Goal: Transaction & Acquisition: Purchase product/service

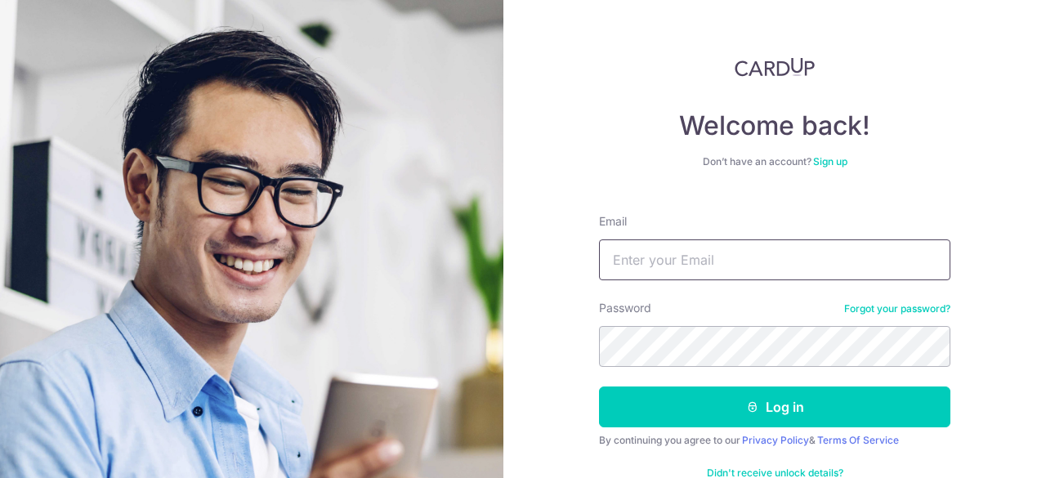
click at [688, 265] on input "Email" at bounding box center [774, 259] width 351 height 41
type input "[EMAIL_ADDRESS][DOMAIN_NAME]"
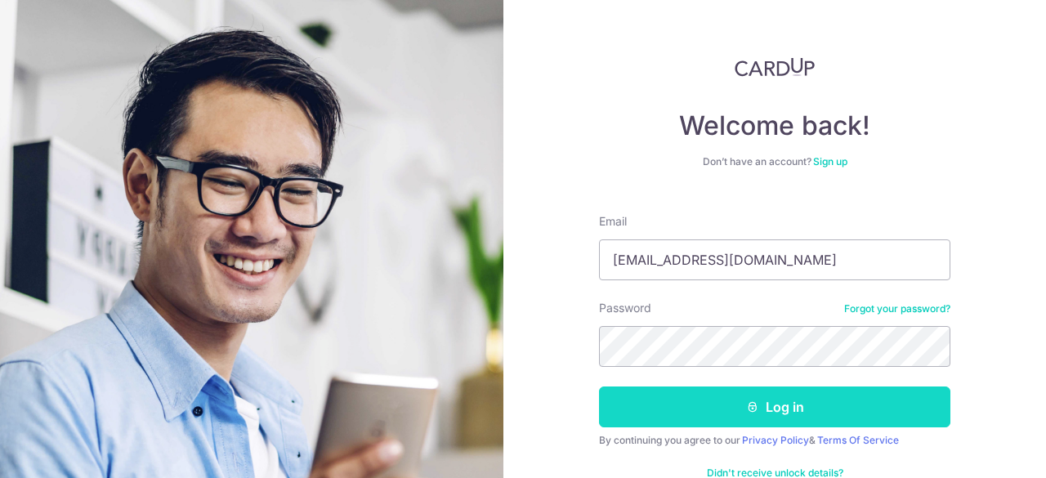
click at [719, 404] on button "Log in" at bounding box center [774, 406] width 351 height 41
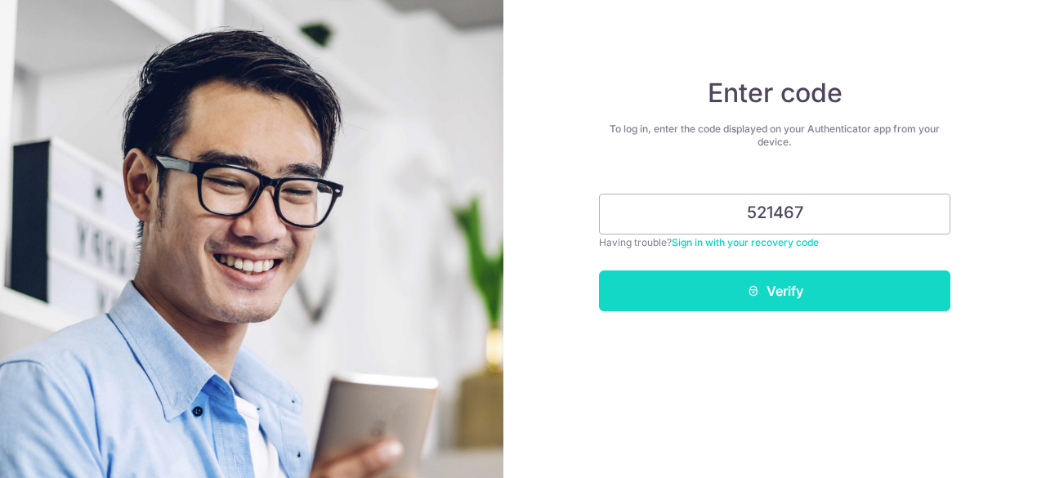
type input "521467"
click at [814, 290] on button "Verify" at bounding box center [774, 290] width 351 height 41
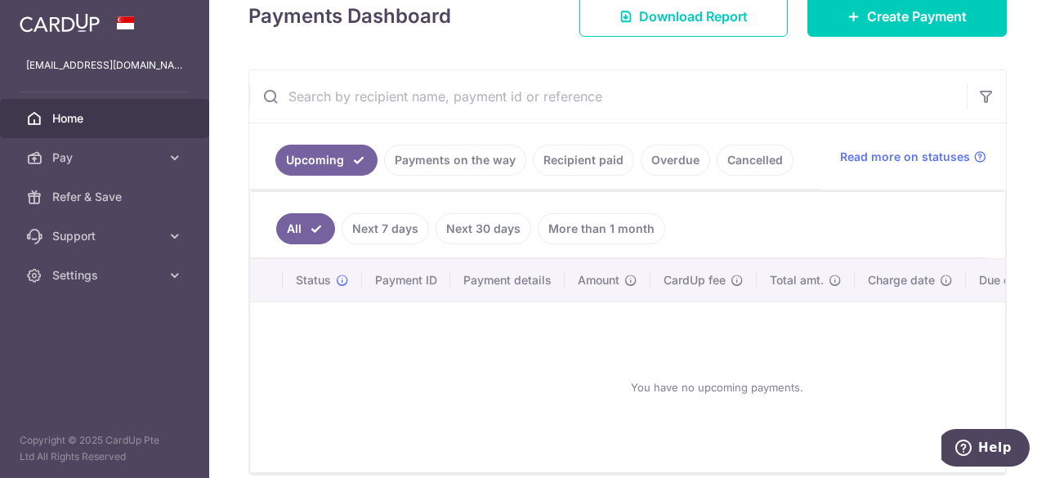
scroll to position [247, 0]
click at [588, 156] on link "Recipient paid" at bounding box center [583, 159] width 101 height 31
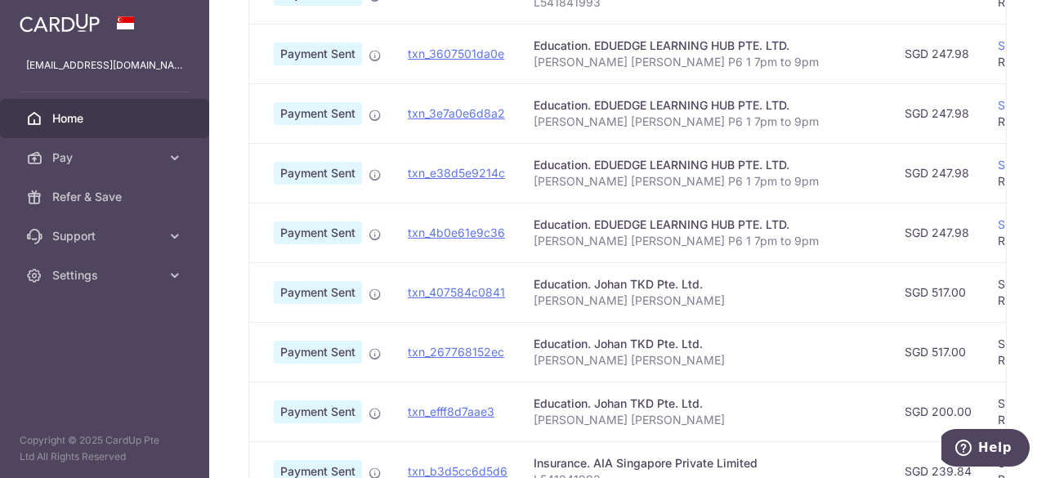
scroll to position [717, 0]
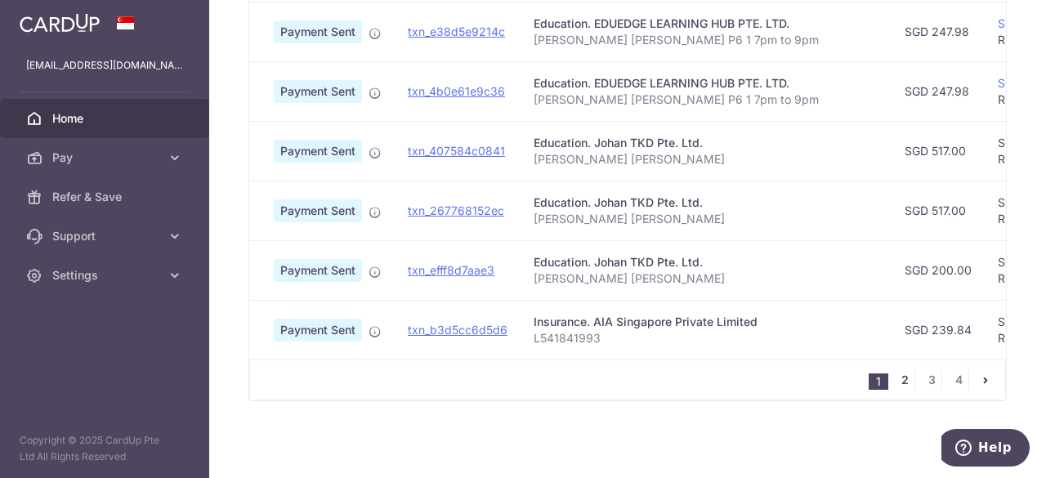
click at [896, 382] on link "2" at bounding box center [905, 380] width 20 height 20
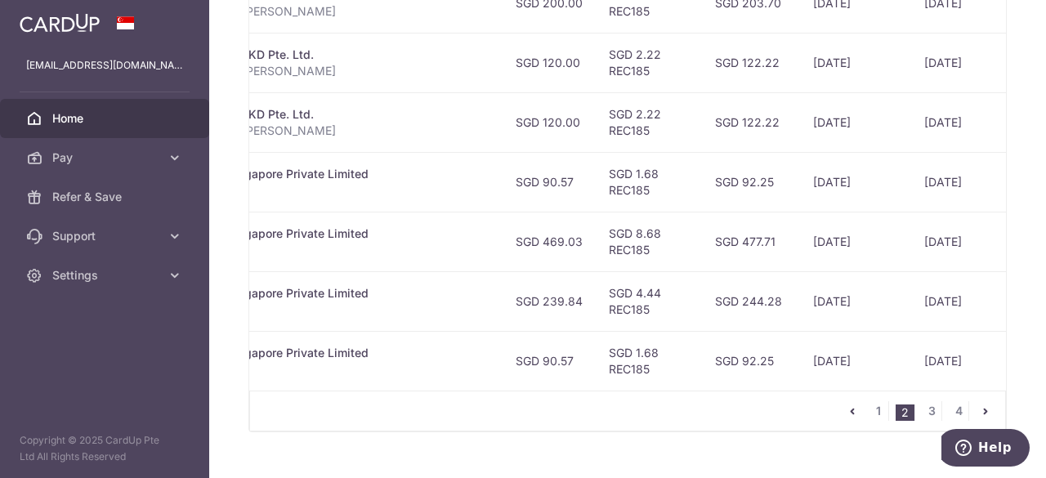
scroll to position [684, 0]
click at [926, 417] on link "3" at bounding box center [931, 412] width 20 height 20
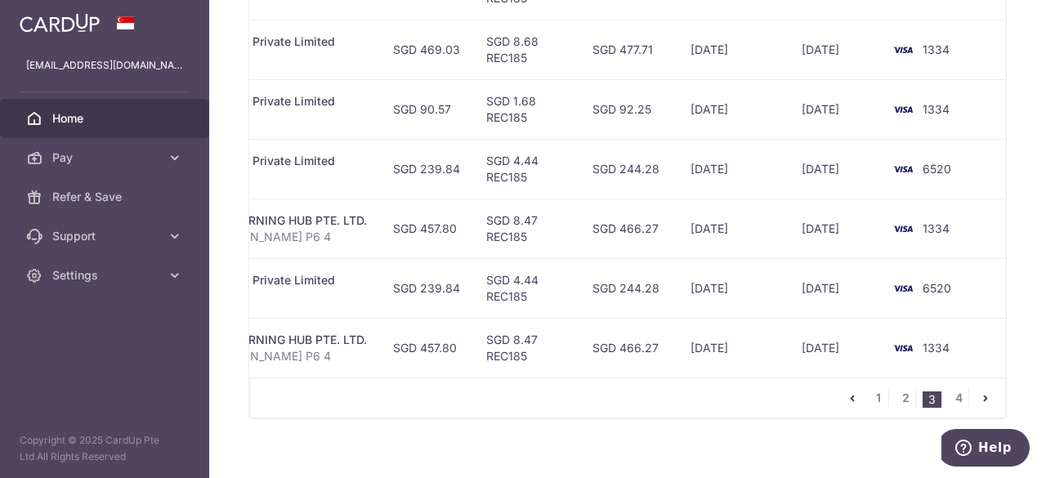
scroll to position [699, 0]
click at [955, 398] on link "4" at bounding box center [958, 396] width 20 height 20
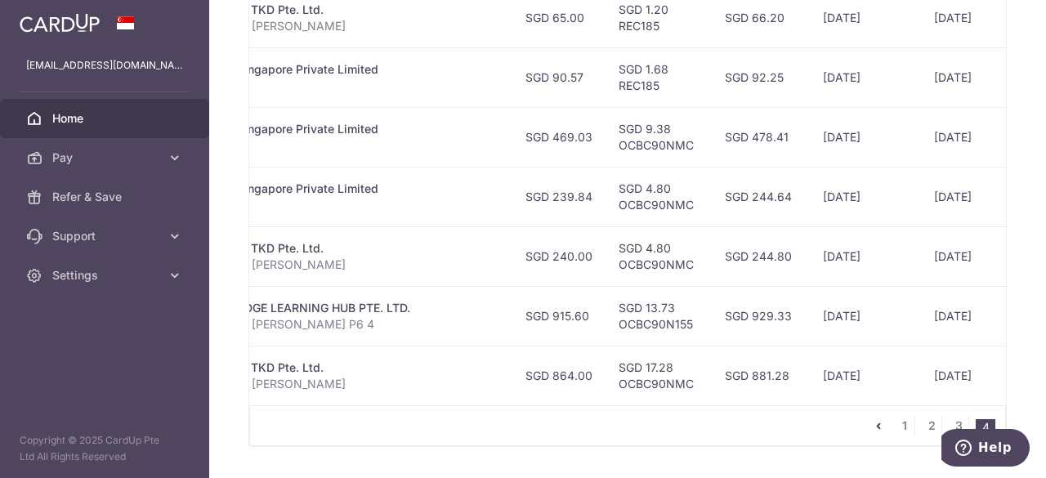
scroll to position [668, 0]
drag, startPoint x: 464, startPoint y: 132, endPoint x: 503, endPoint y: 134, distance: 39.3
click at [512, 134] on td "SGD 469.03" at bounding box center [558, 139] width 93 height 60
copy td "469.03"
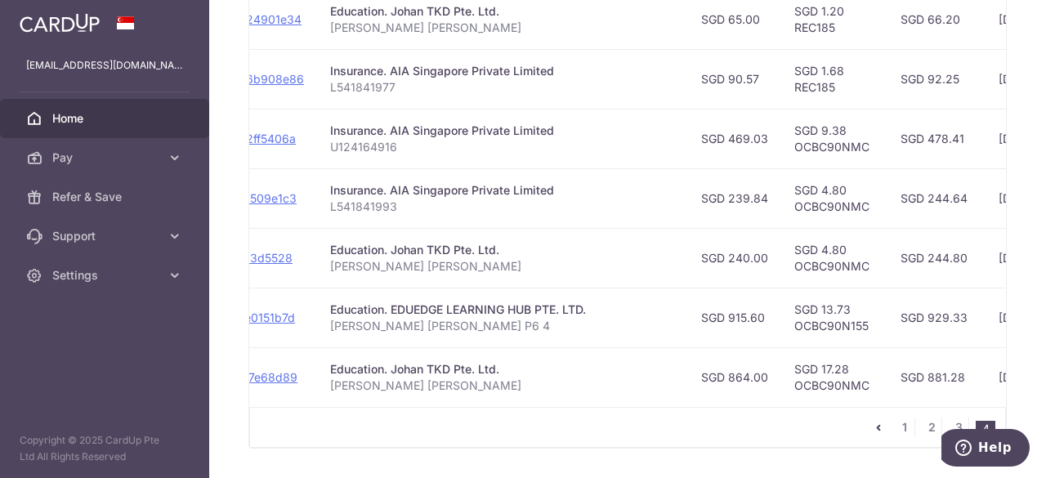
scroll to position [0, 172]
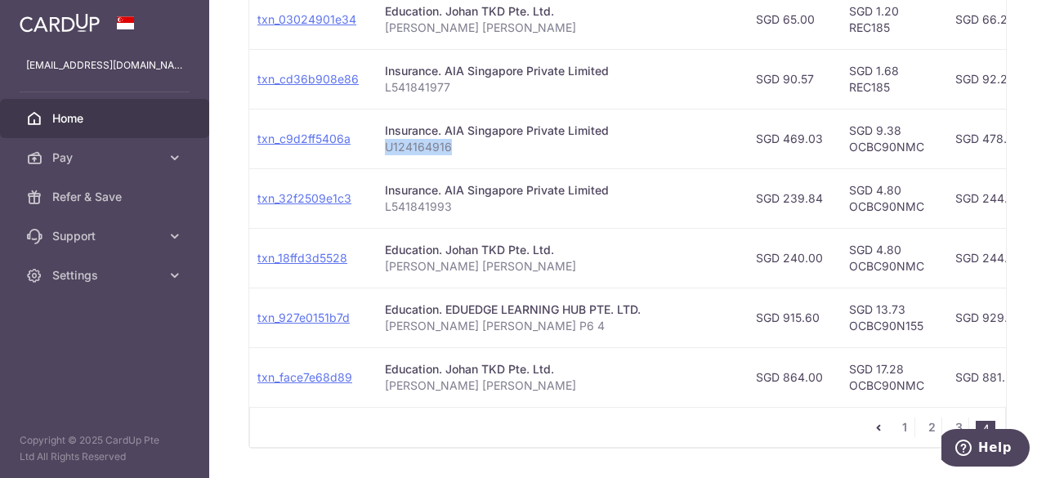
drag, startPoint x: 383, startPoint y: 141, endPoint x: 449, endPoint y: 141, distance: 66.2
click at [449, 141] on p "U124164916" at bounding box center [557, 147] width 345 height 16
copy p "U124164916"
click at [452, 143] on p "U124164916" at bounding box center [557, 147] width 345 height 16
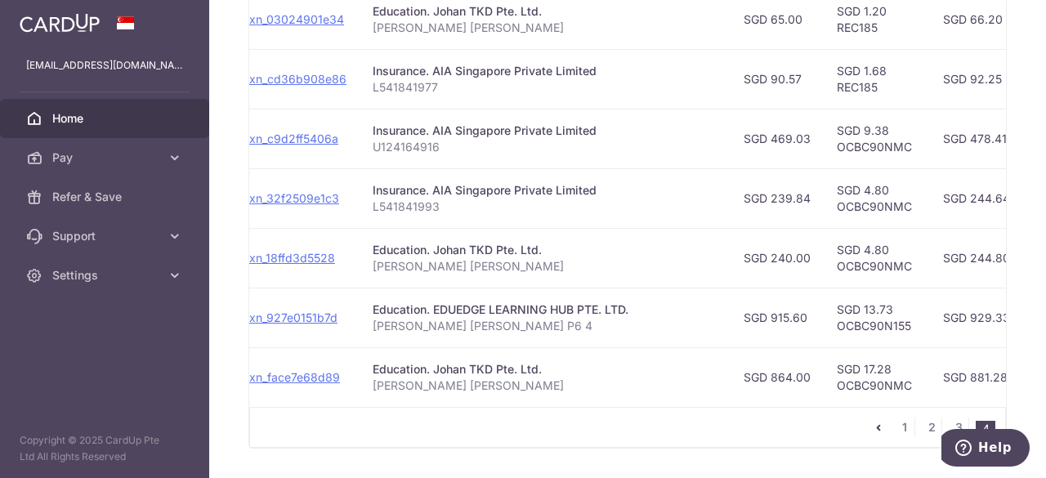
scroll to position [0, 187]
drag, startPoint x: 371, startPoint y: 143, endPoint x: 395, endPoint y: 139, distance: 24.8
click at [399, 139] on p "U124164916" at bounding box center [541, 147] width 345 height 16
drag, startPoint x: 368, startPoint y: 141, endPoint x: 434, endPoint y: 145, distance: 66.3
click at [434, 145] on p "U124164916" at bounding box center [541, 147] width 345 height 16
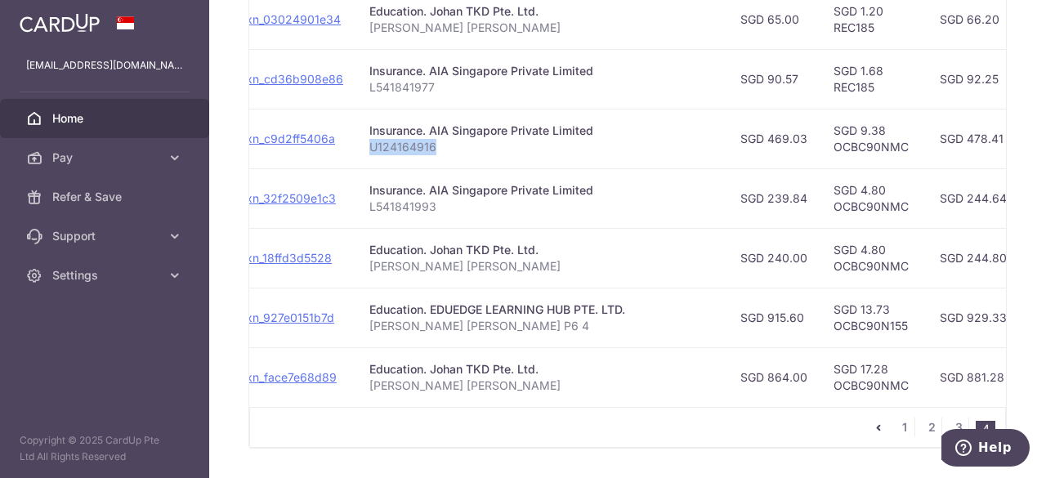
copy p "U124164916"
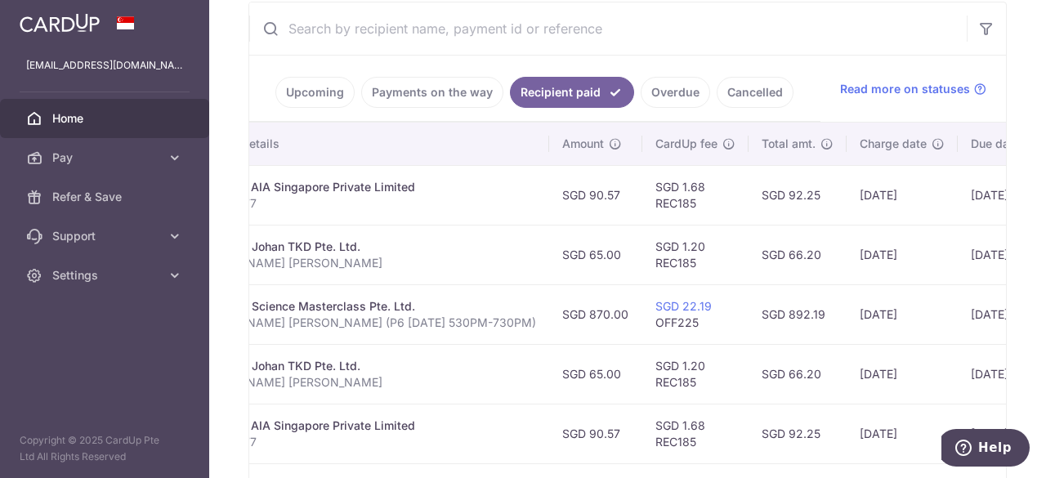
scroll to position [309, 0]
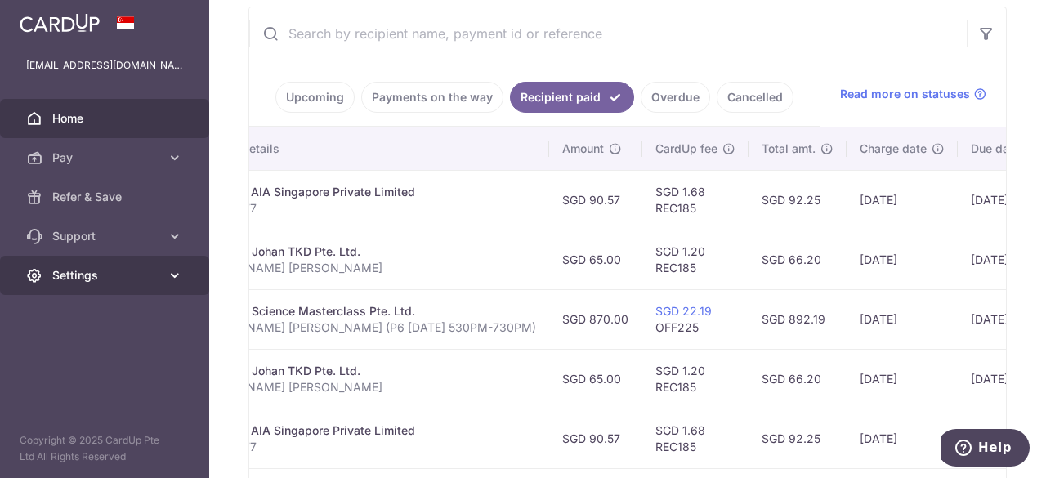
click at [168, 275] on icon at bounding box center [175, 275] width 16 height 16
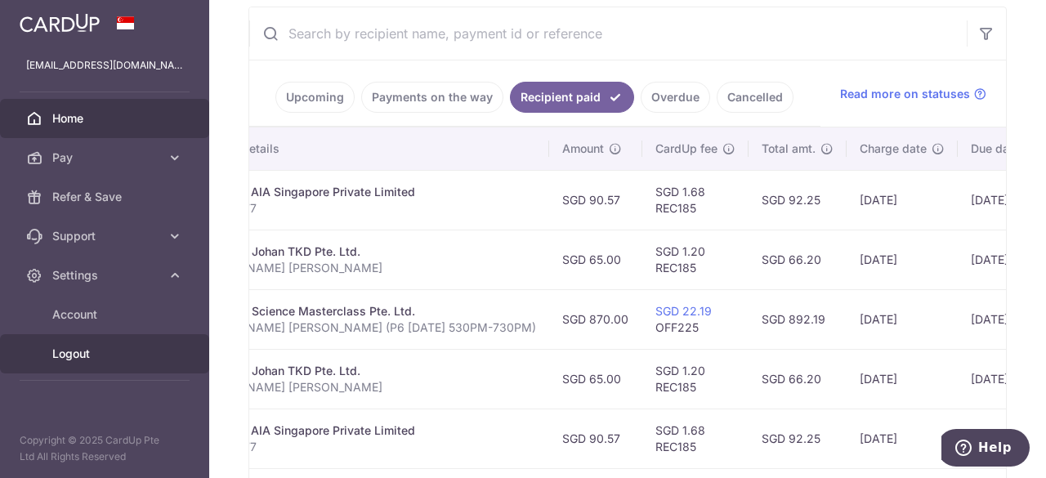
click at [116, 361] on span "Logout" at bounding box center [106, 354] width 108 height 16
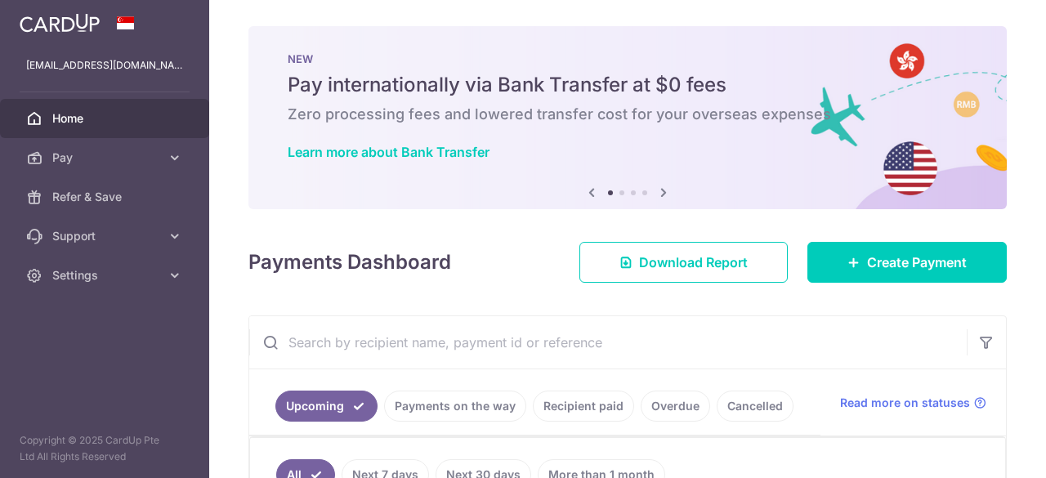
click at [78, 154] on span "Pay" at bounding box center [106, 157] width 108 height 16
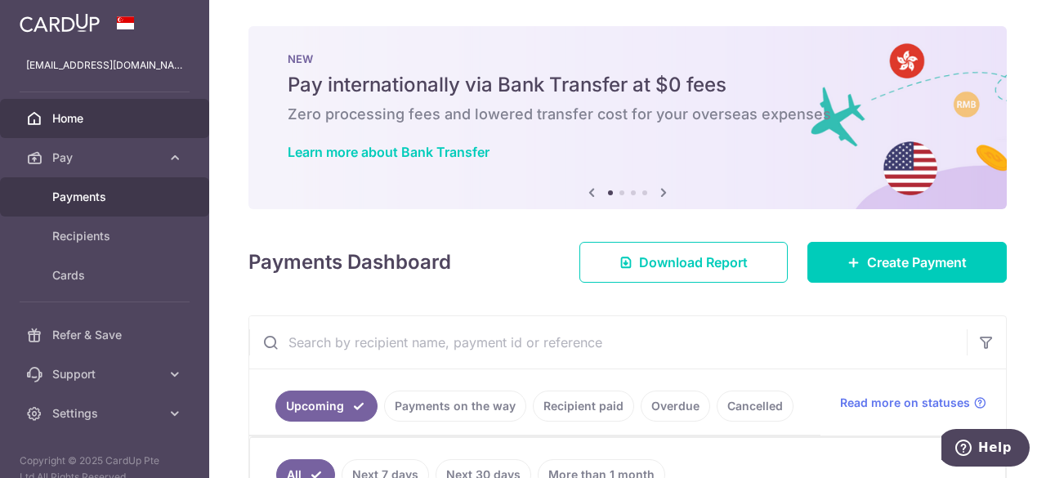
click at [106, 189] on span "Payments" at bounding box center [106, 197] width 108 height 16
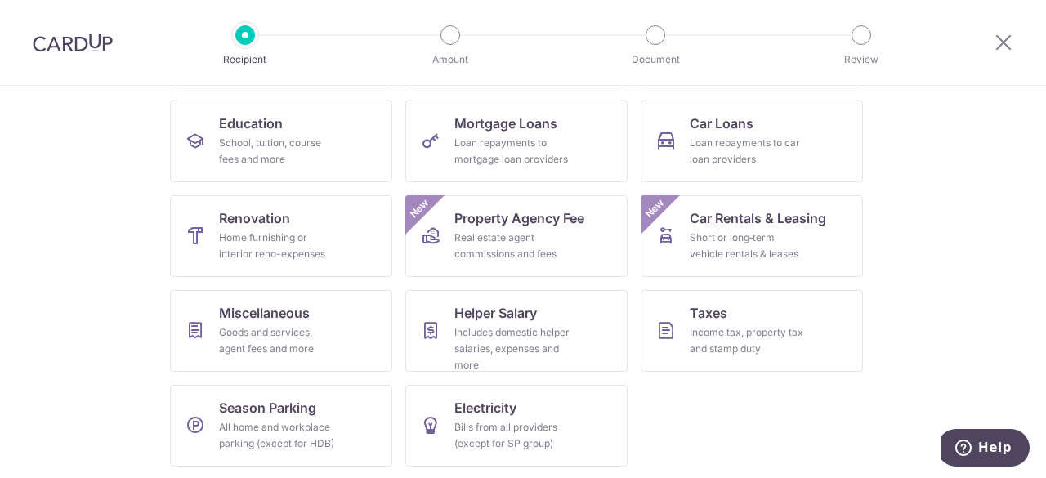
scroll to position [124, 0]
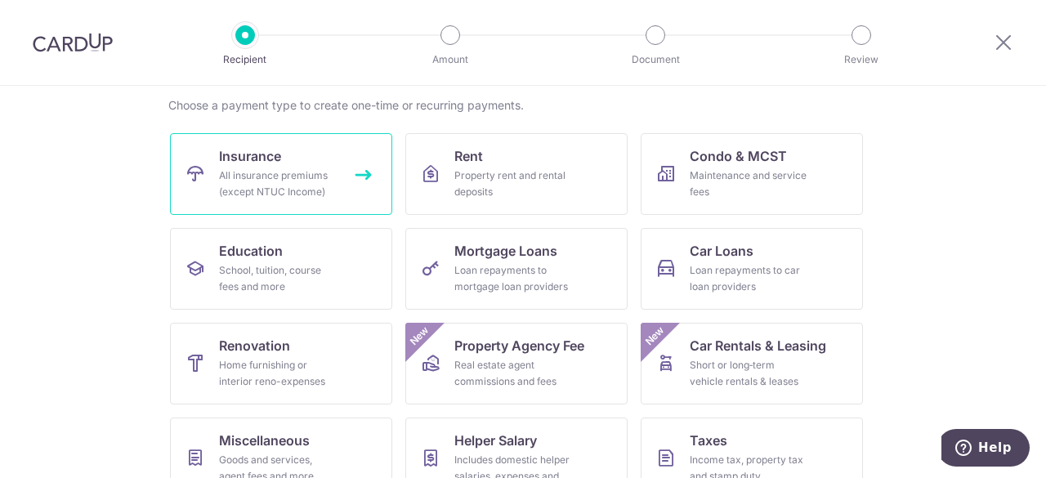
click at [284, 190] on div "All insurance premiums (except NTUC Income)" at bounding box center [278, 183] width 118 height 33
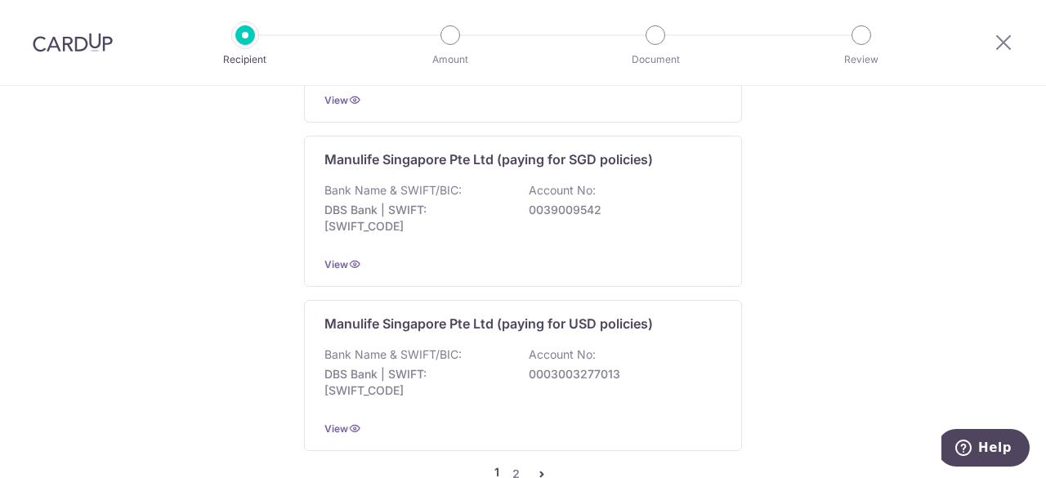
scroll to position [1778, 0]
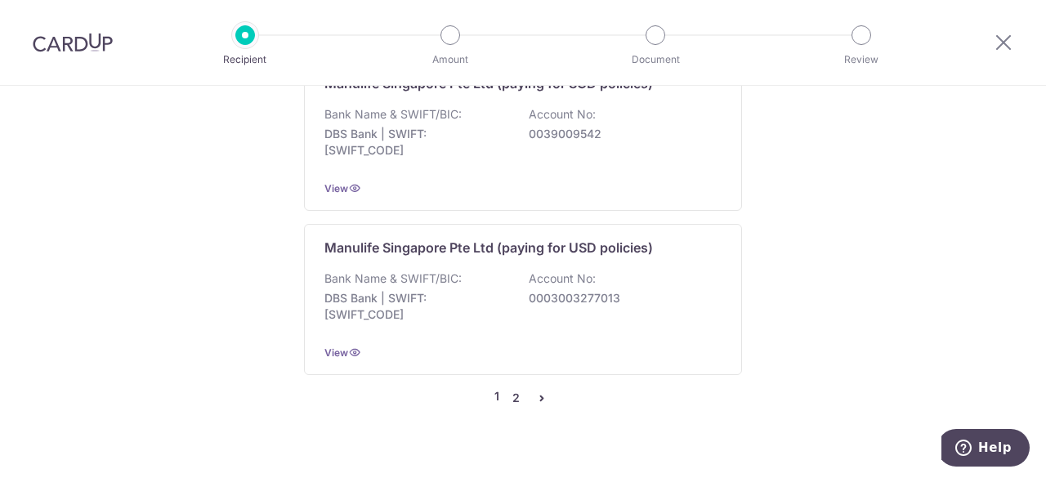
click at [515, 388] on link "2" at bounding box center [516, 398] width 20 height 20
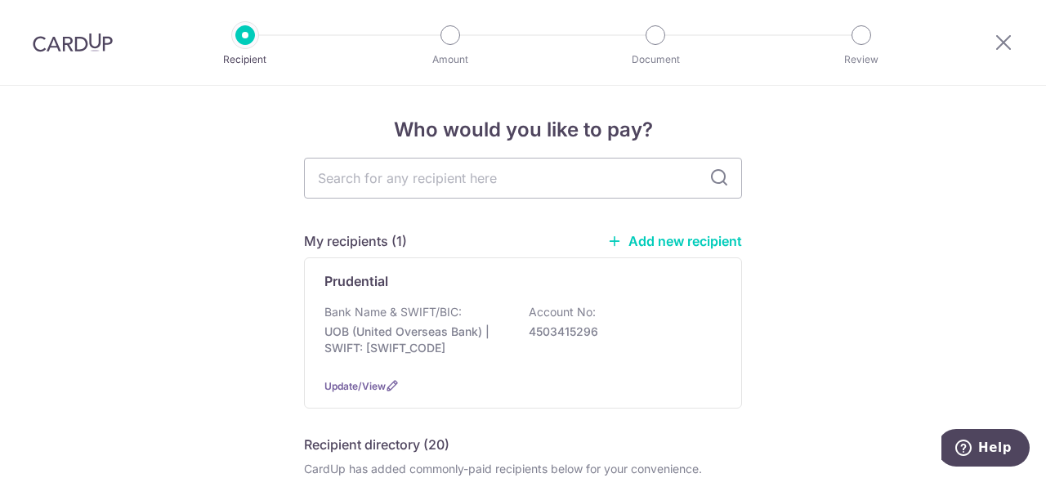
scroll to position [0, 0]
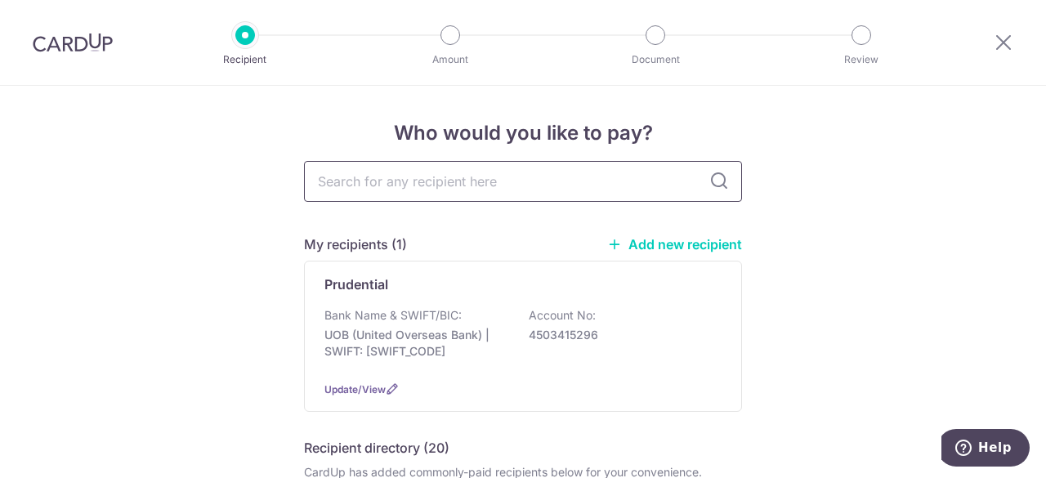
click at [531, 178] on input "text" at bounding box center [523, 181] width 438 height 41
type input "aia"
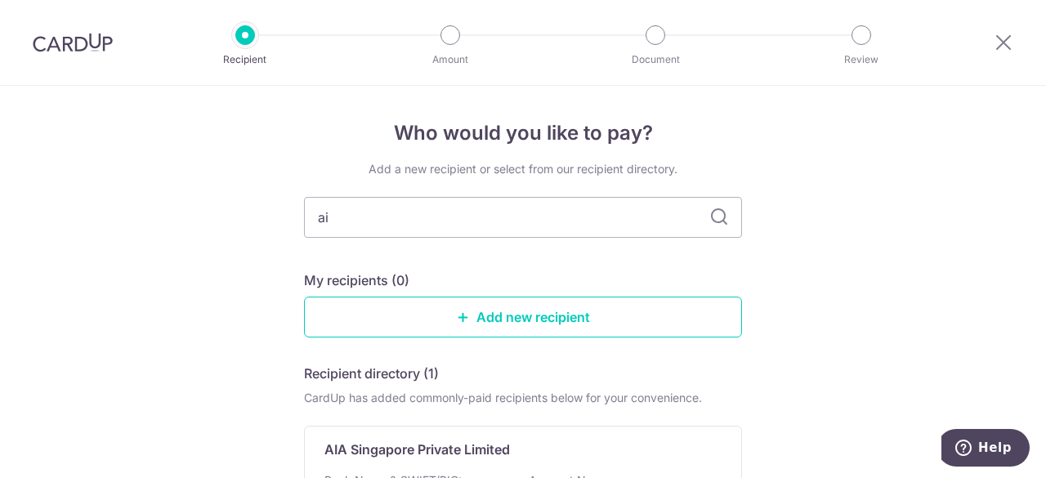
type input "a"
type input "prud"
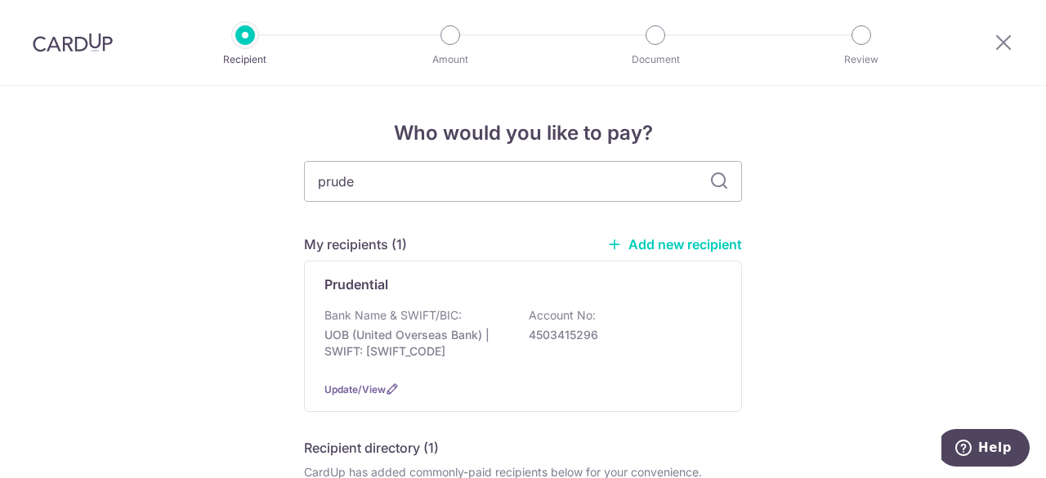
type input "[PERSON_NAME]"
type input "p"
type input "aia"
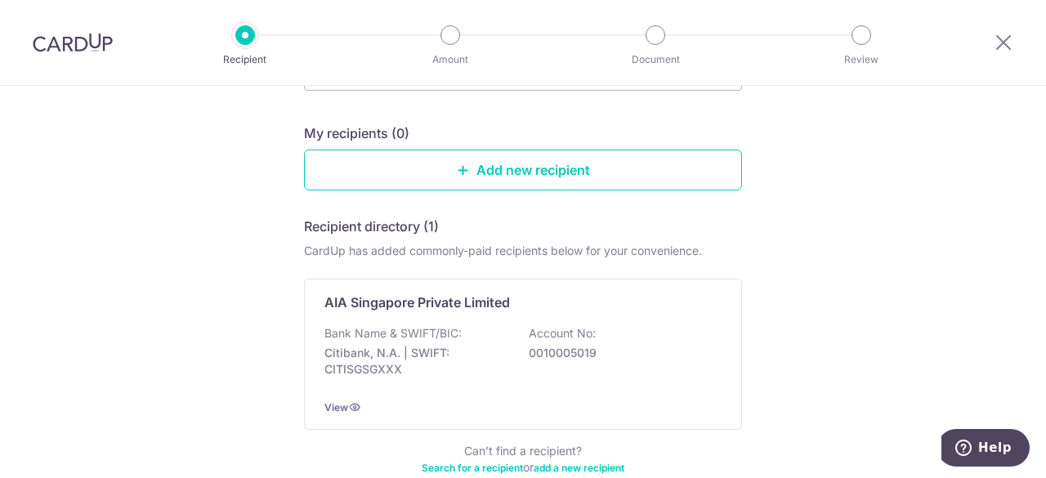
scroll to position [185, 0]
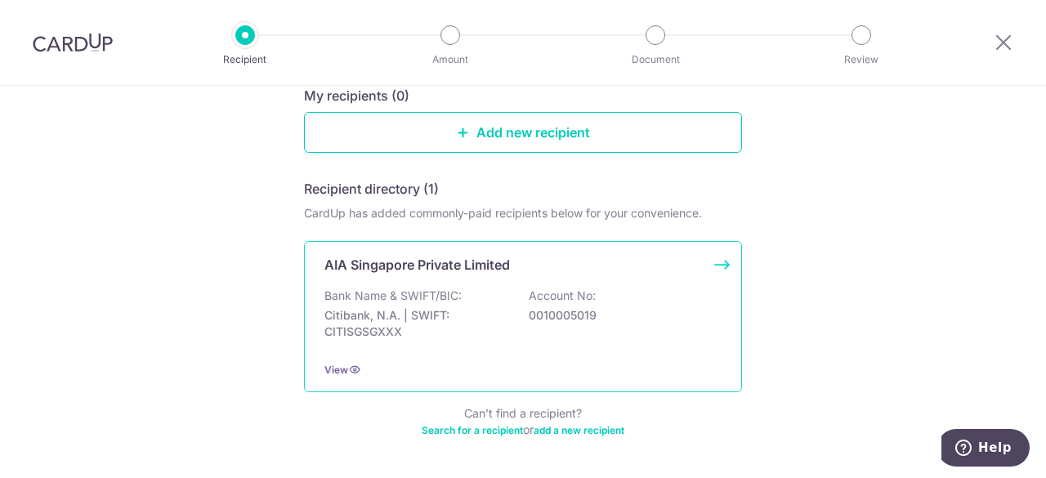
click at [477, 275] on div "AIA Singapore Private Limited Bank Name & SWIFT/BIC: Citibank, N.A. | SWIFT: CI…" at bounding box center [523, 316] width 438 height 151
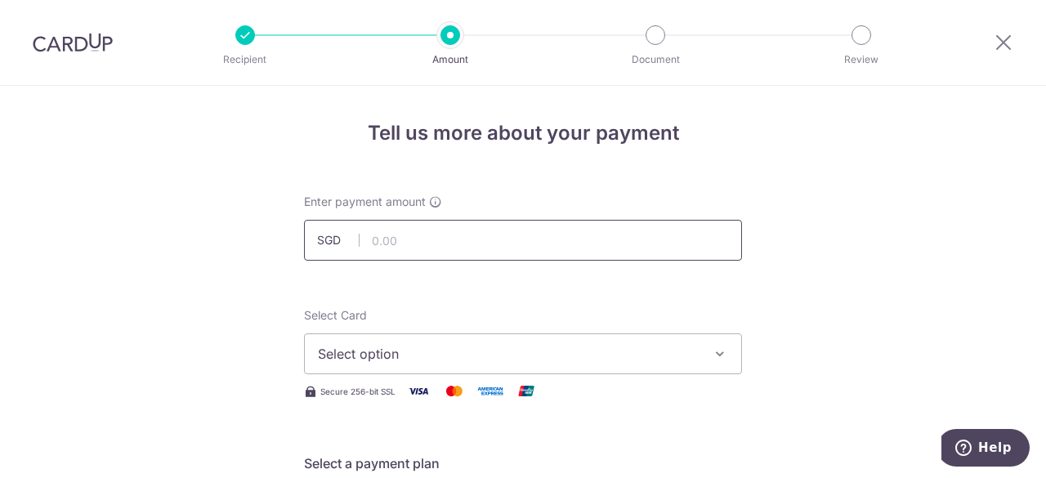
click at [416, 241] on input "text" at bounding box center [523, 240] width 438 height 41
paste input "469.03"
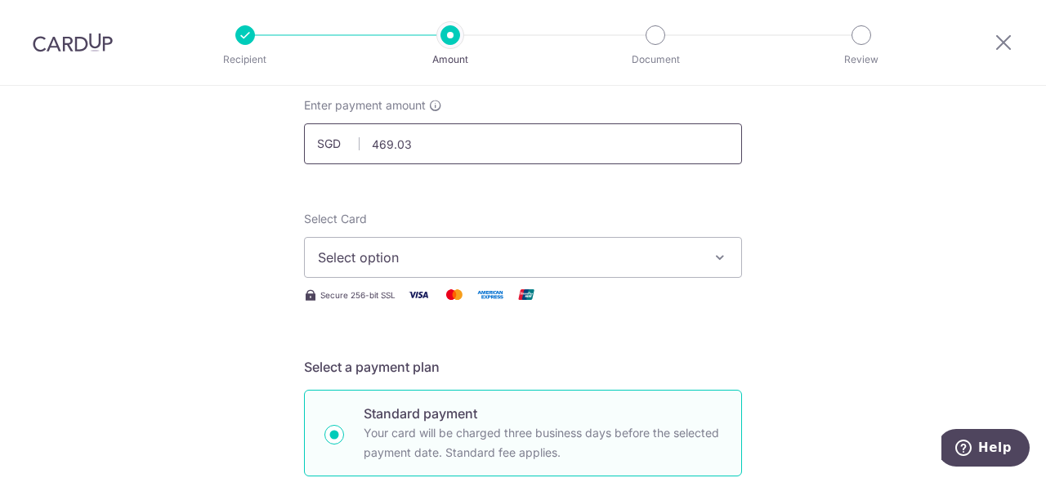
scroll to position [102, 0]
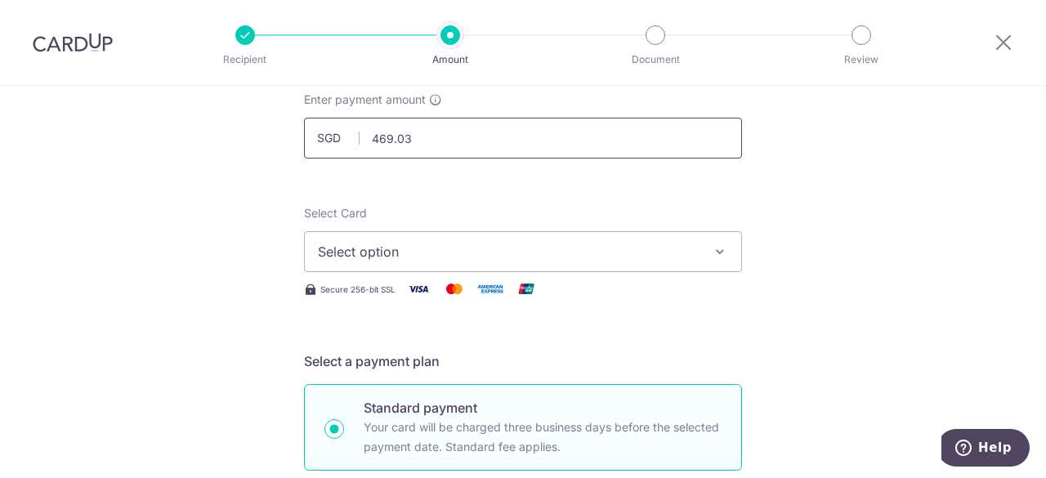
type input "469.03"
click at [406, 257] on span "Select option" at bounding box center [508, 252] width 381 height 20
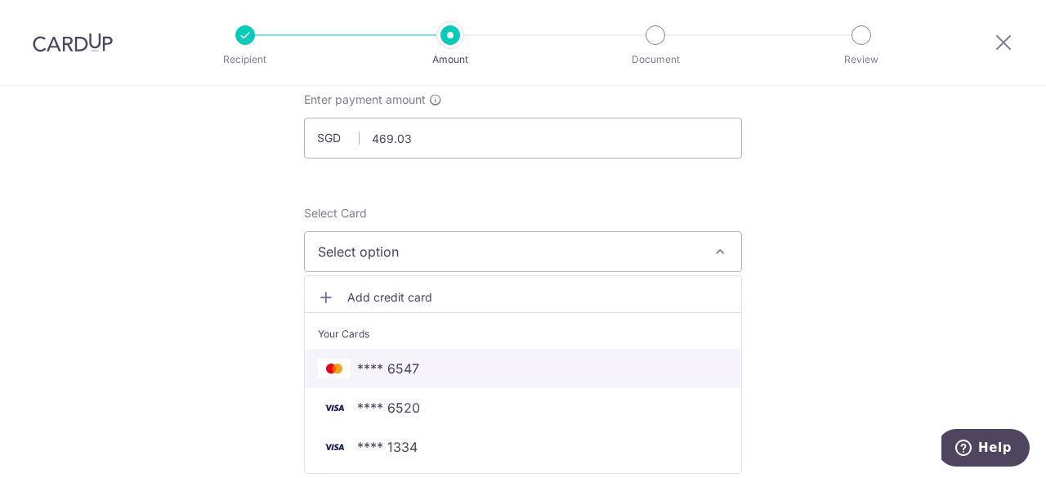
click at [404, 367] on span "**** 6547" at bounding box center [388, 369] width 62 height 20
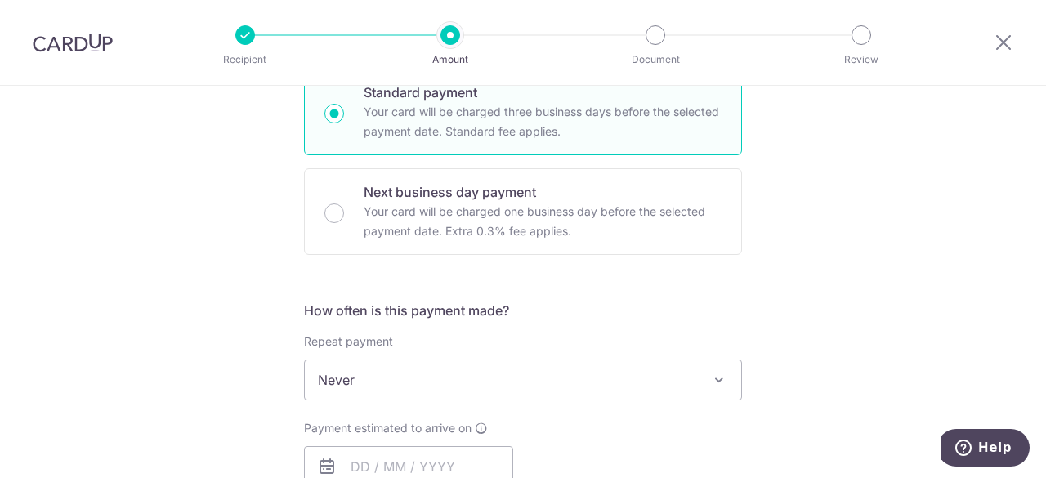
scroll to position [495, 0]
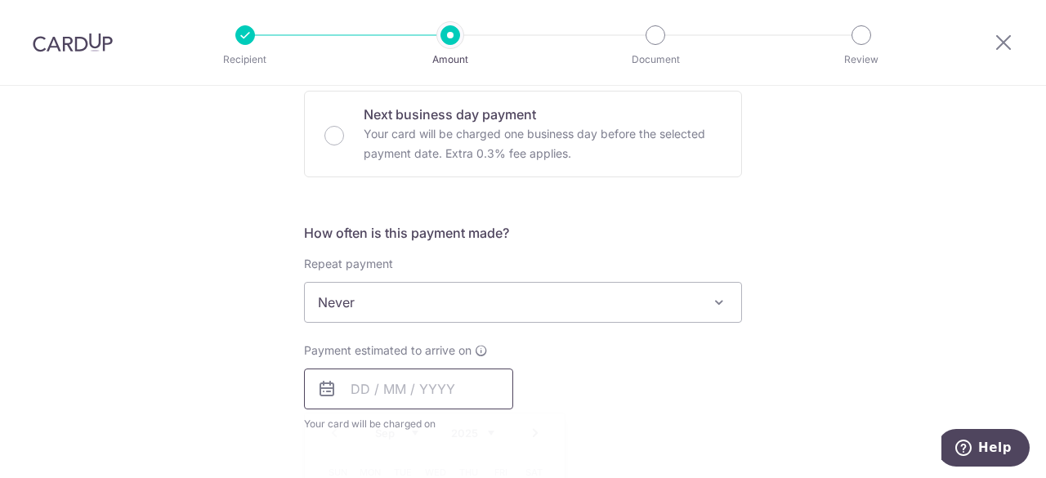
click at [355, 388] on input "text" at bounding box center [408, 388] width 209 height 41
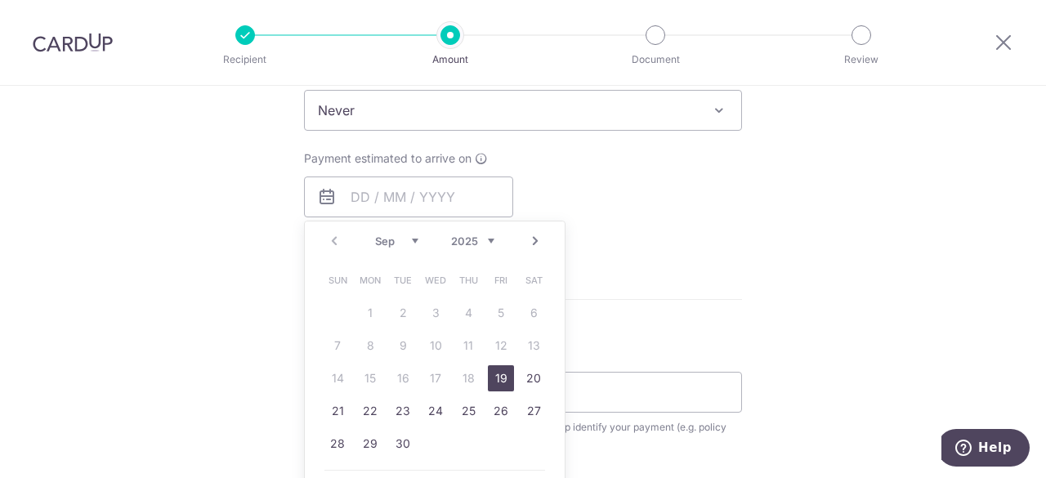
click at [493, 375] on link "19" at bounding box center [501, 378] width 26 height 26
type input "19/09/2025"
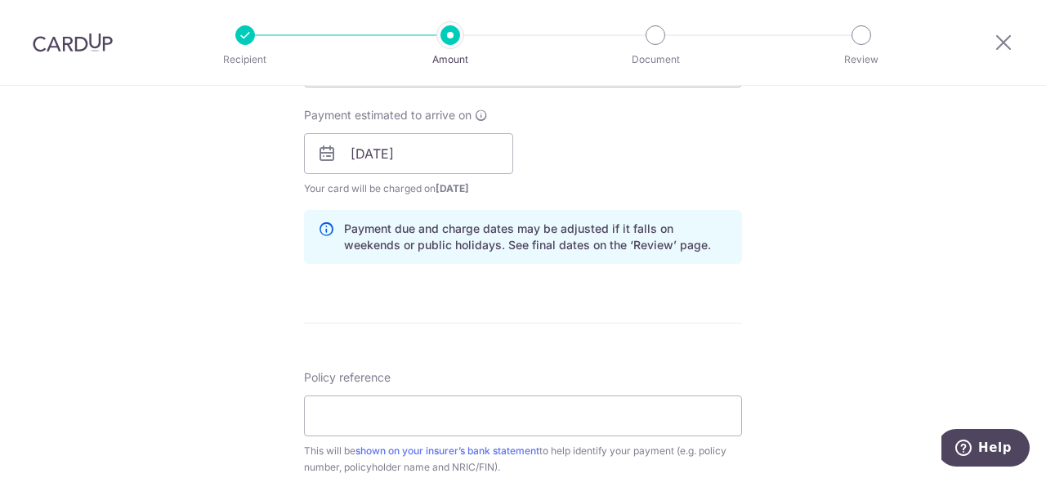
scroll to position [733, 0]
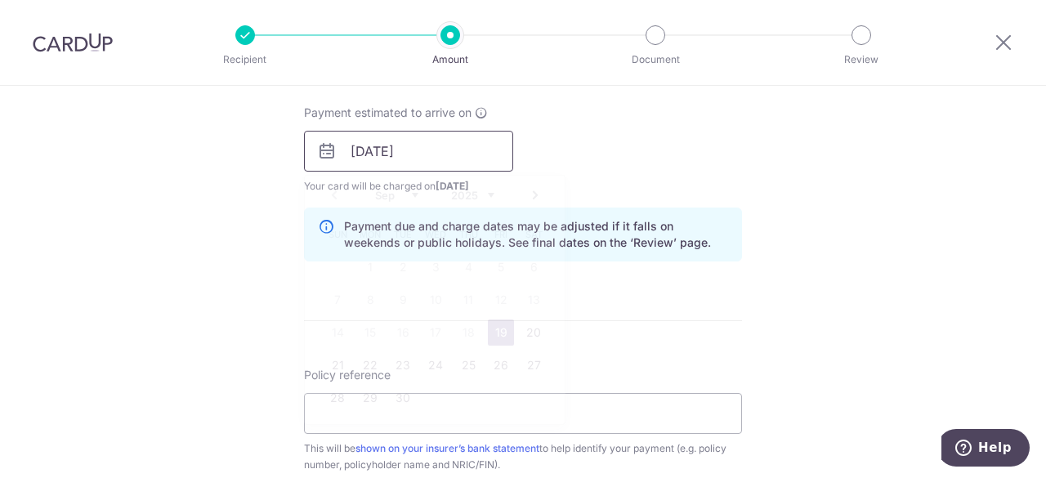
click at [473, 158] on input "19/09/2025" at bounding box center [408, 151] width 209 height 41
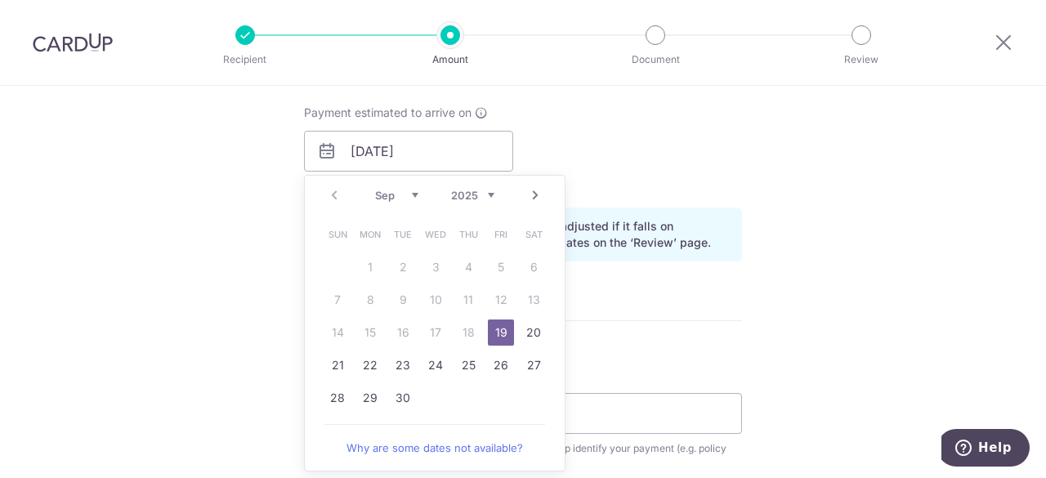
click at [497, 328] on link "19" at bounding box center [501, 332] width 26 height 26
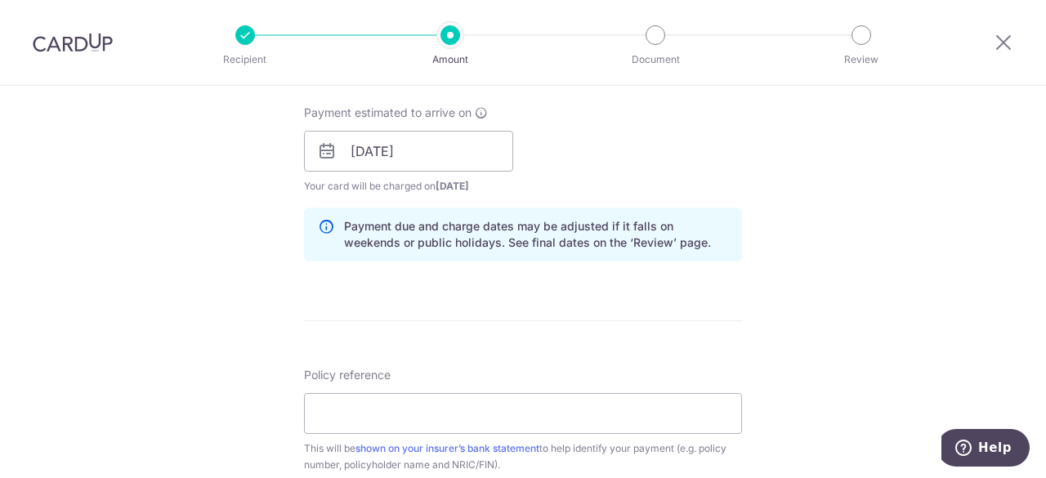
click at [841, 310] on div "Tell us more about your payment Enter payment amount SGD 469.03 469.03 Select C…" at bounding box center [523, 125] width 1046 height 1545
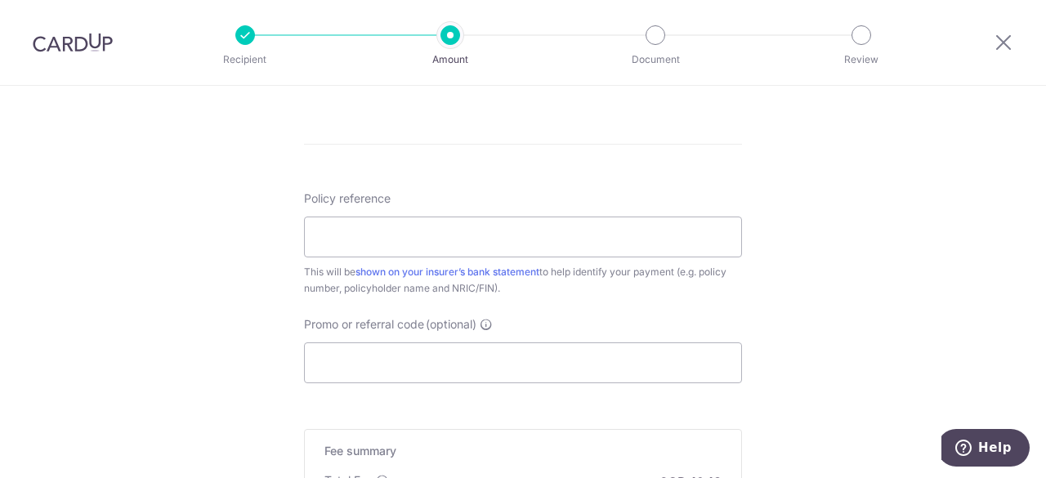
scroll to position [913, 0]
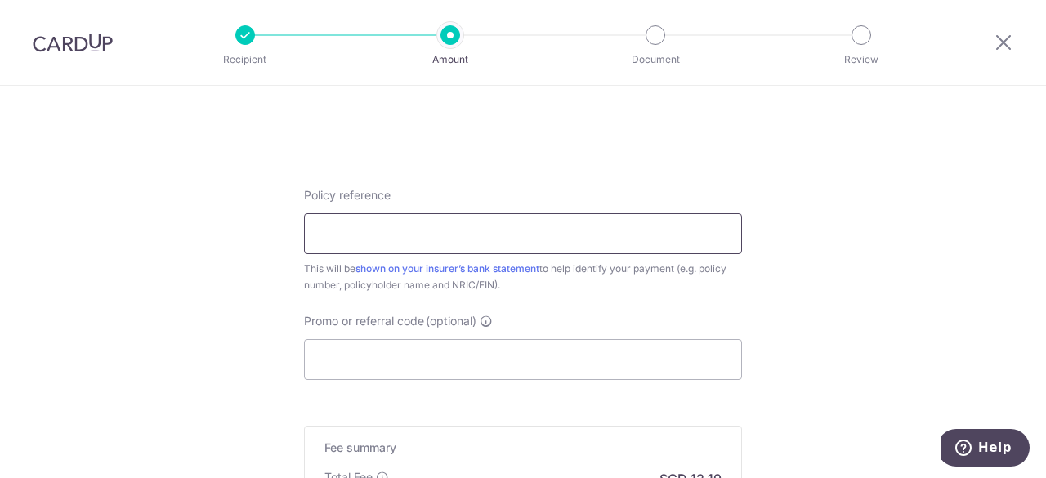
click at [471, 228] on input "Policy reference" at bounding box center [523, 233] width 438 height 41
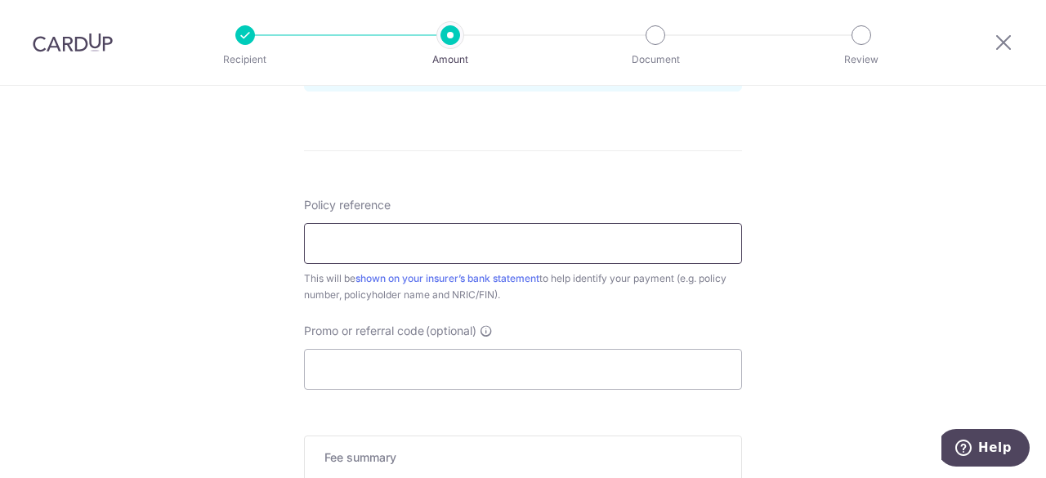
scroll to position [904, 0]
click at [583, 368] on input "Promo or referral code (optional)" at bounding box center [523, 368] width 438 height 41
paste input "OCBC90NMC"
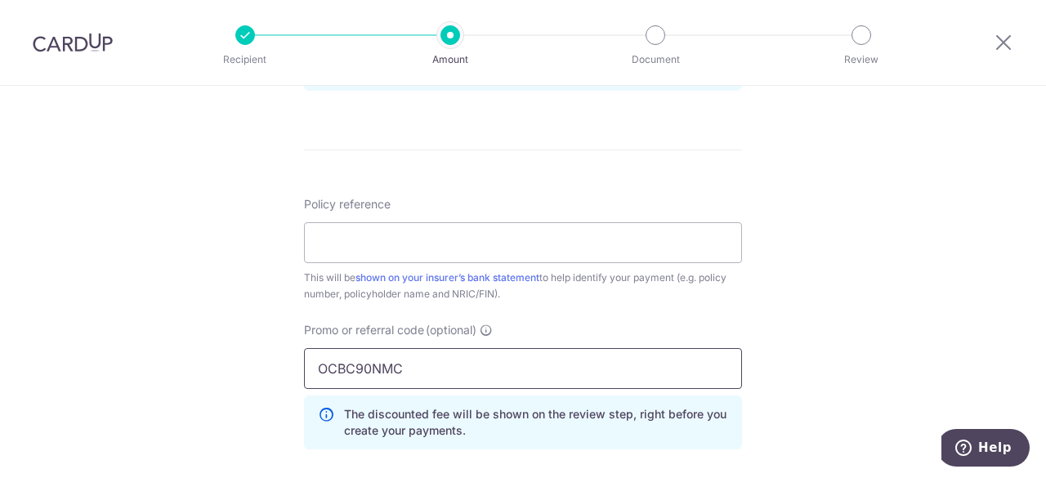
type input "OCBC90NMC"
click at [449, 251] on input "Policy reference" at bounding box center [523, 242] width 438 height 41
paste input "U124164916"
type input "U124164916"
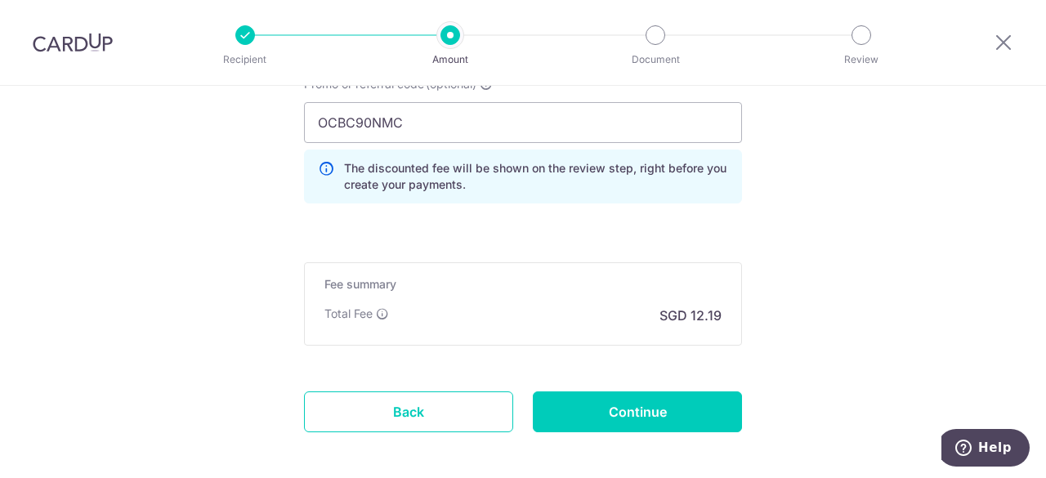
scroll to position [1208, 0]
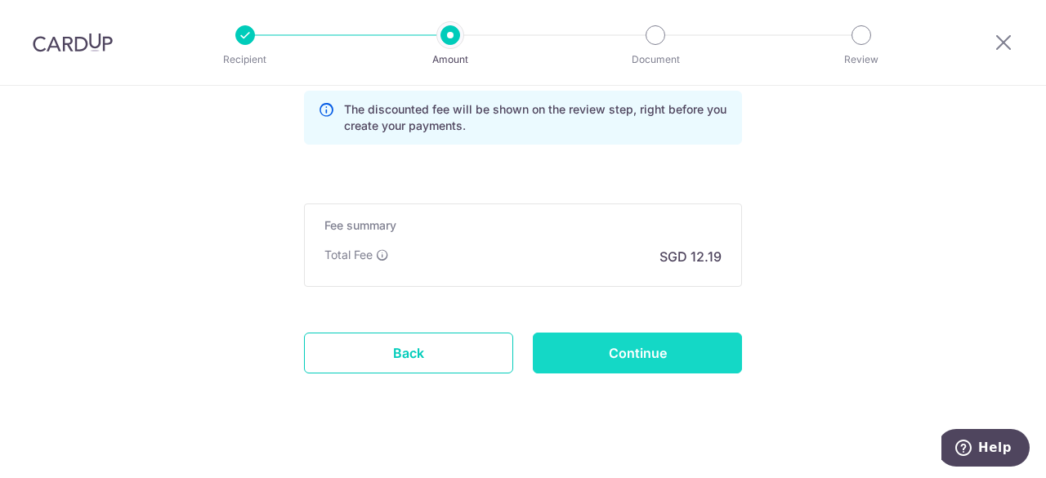
click at [662, 342] on input "Continue" at bounding box center [637, 352] width 209 height 41
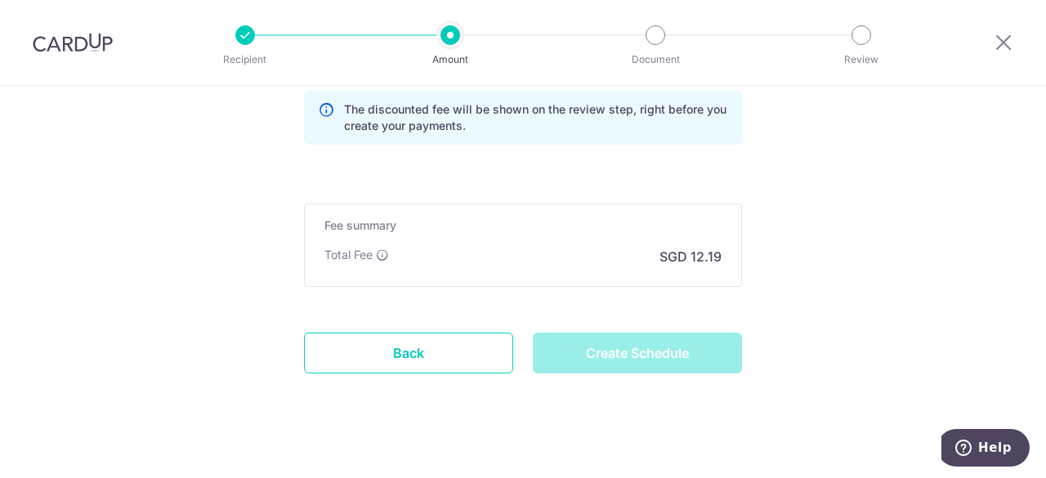
type input "Create Schedule"
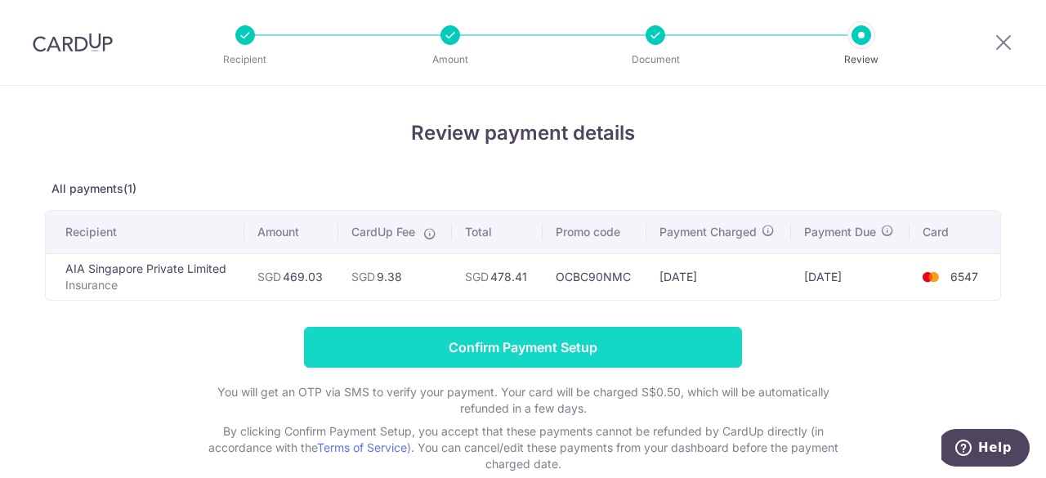
click at [569, 339] on input "Confirm Payment Setup" at bounding box center [523, 347] width 438 height 41
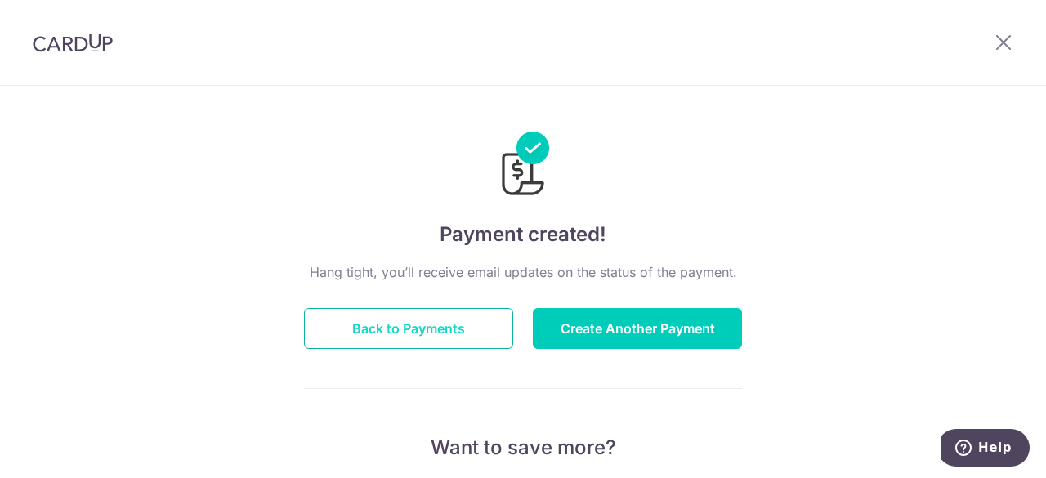
click at [453, 332] on button "Back to Payments" at bounding box center [408, 328] width 209 height 41
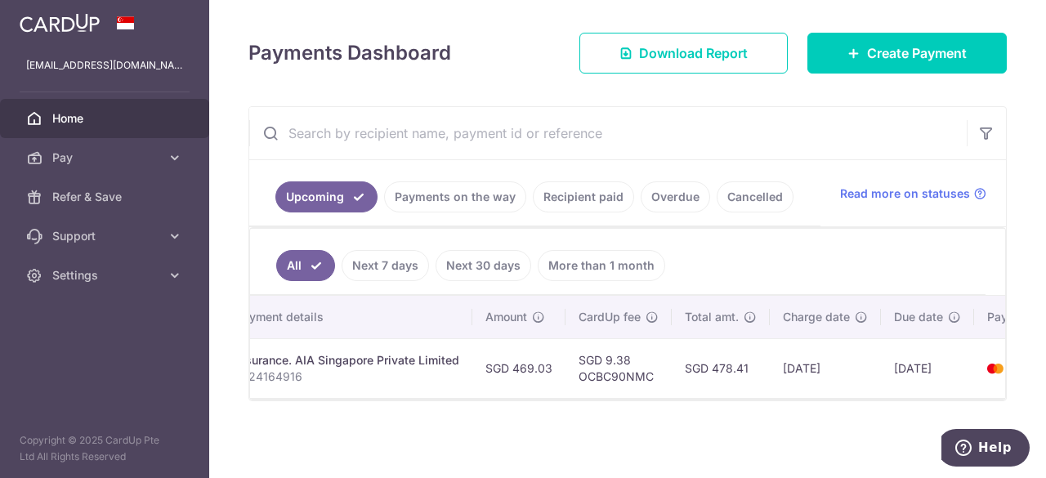
scroll to position [0, 449]
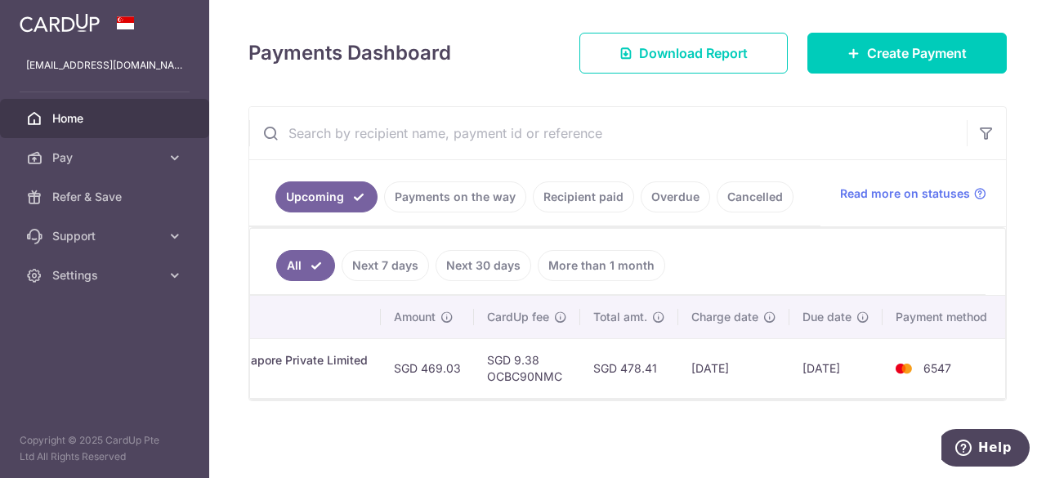
click at [453, 185] on link "Payments on the way" at bounding box center [455, 196] width 142 height 31
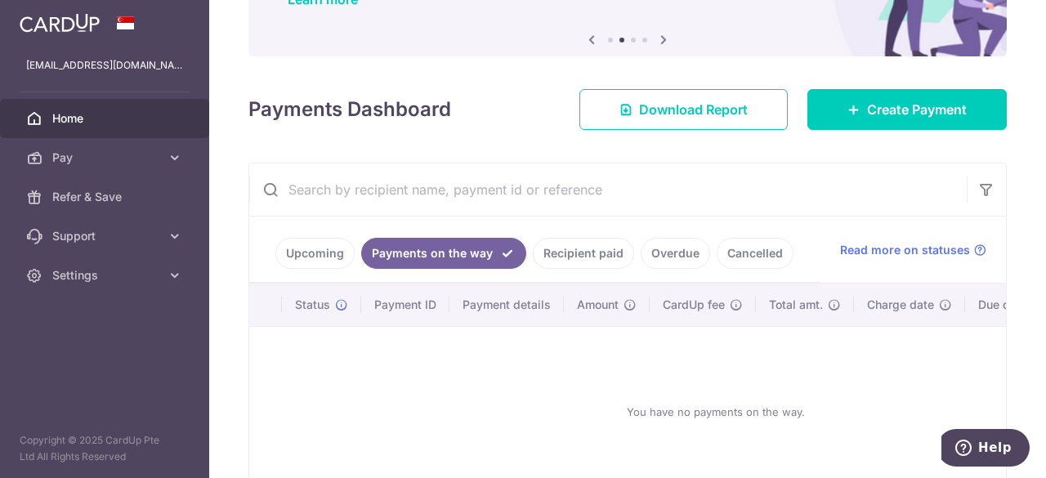
scroll to position [212, 0]
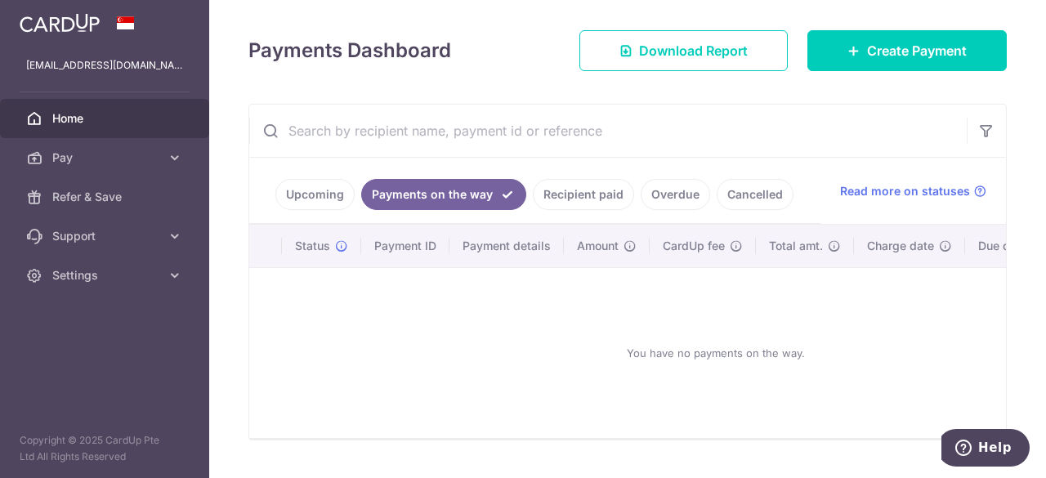
click at [579, 188] on link "Recipient paid" at bounding box center [583, 194] width 101 height 31
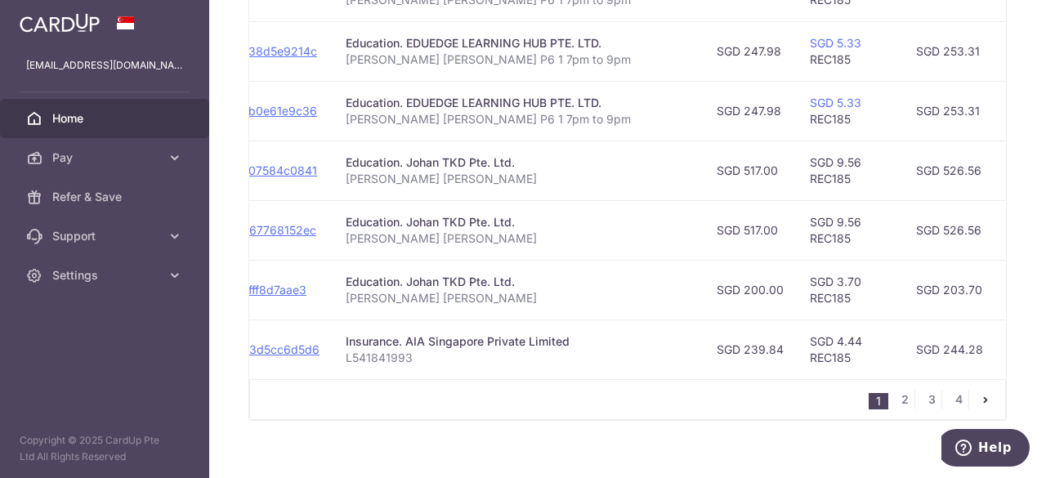
scroll to position [703, 0]
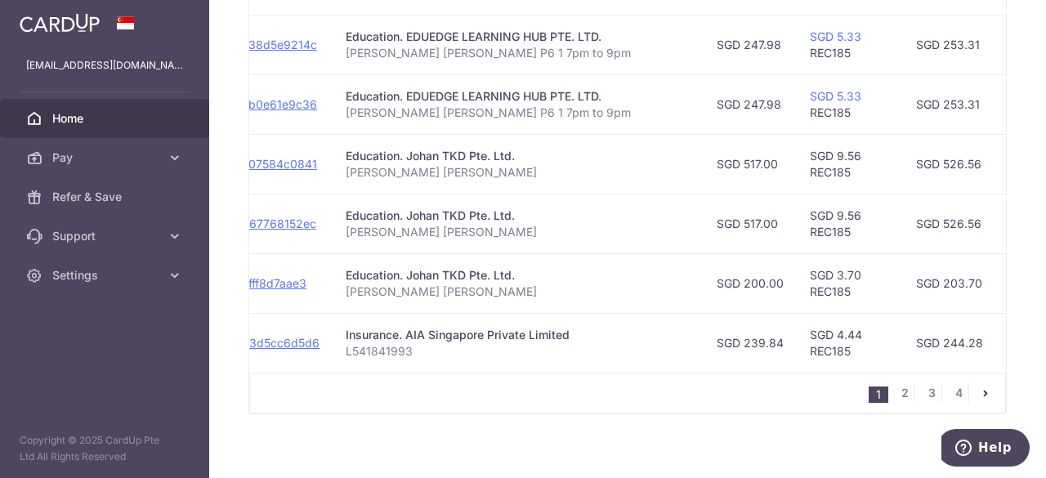
click at [804, 200] on td "SGD 9.56 REC185" at bounding box center [849, 224] width 106 height 60
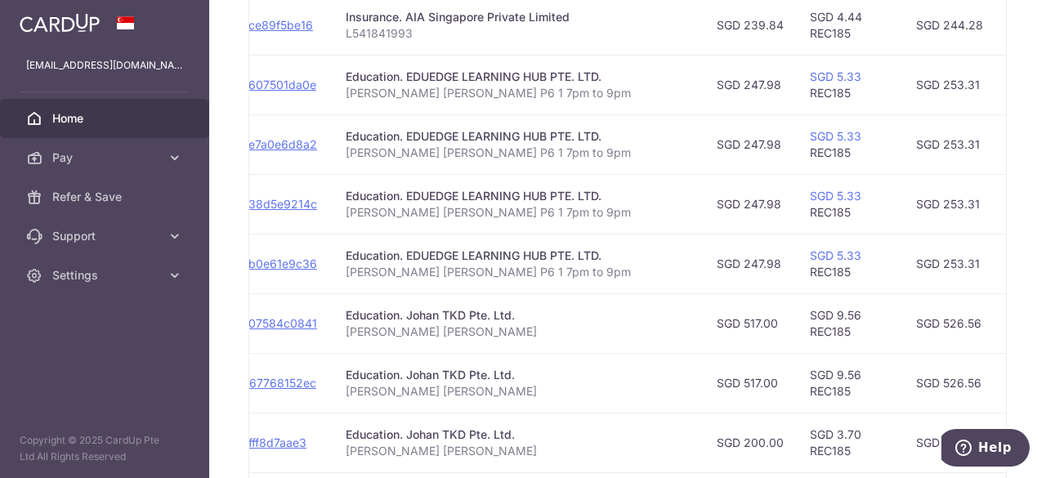
scroll to position [713, 0]
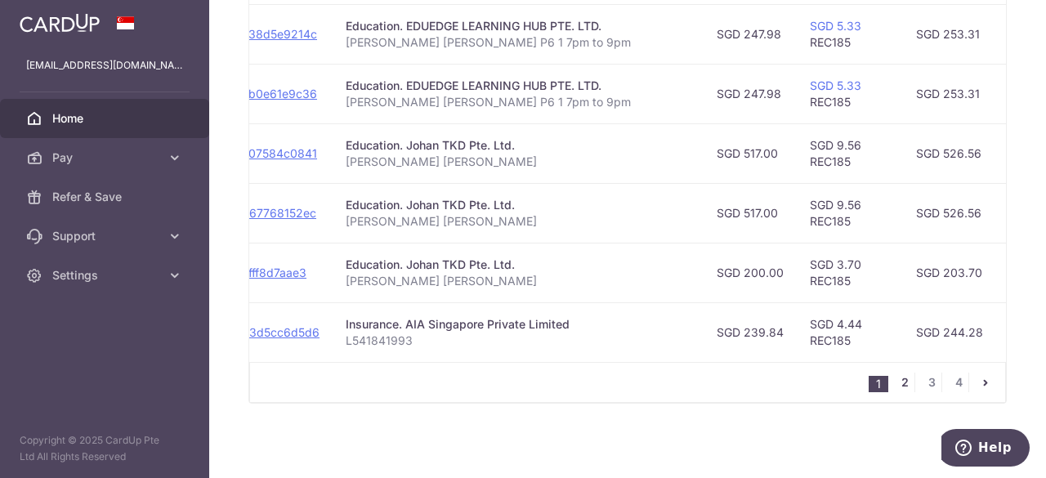
click at [899, 385] on link "2" at bounding box center [905, 383] width 20 height 20
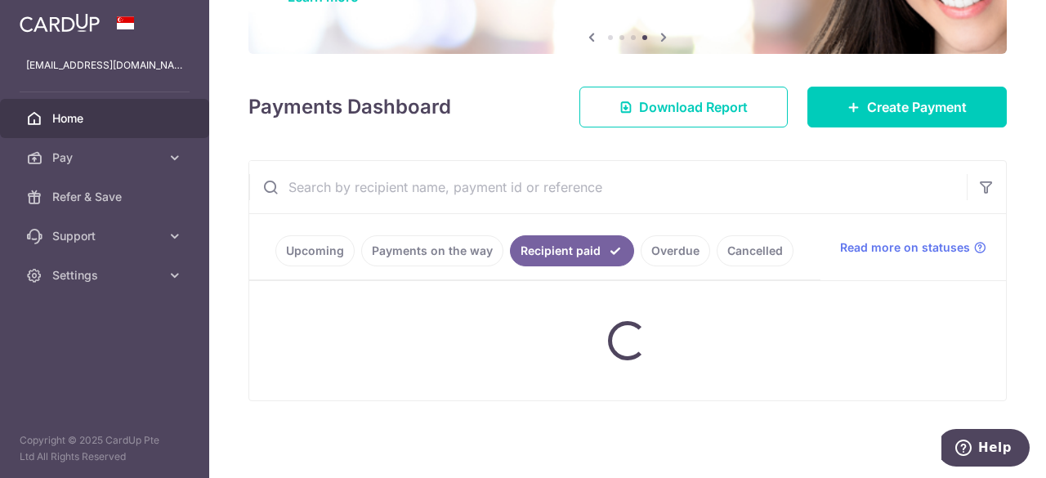
scroll to position [153, 0]
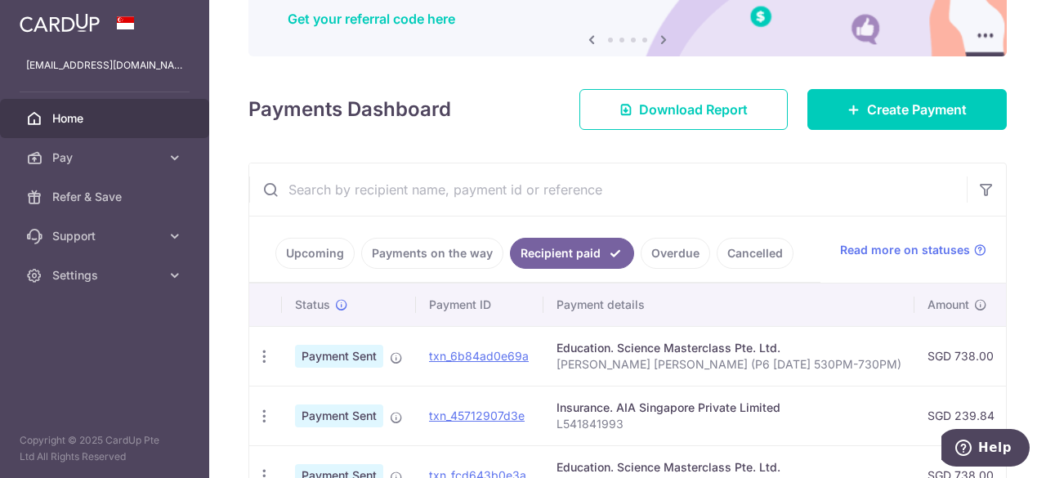
click at [658, 177] on input "text" at bounding box center [607, 189] width 717 height 52
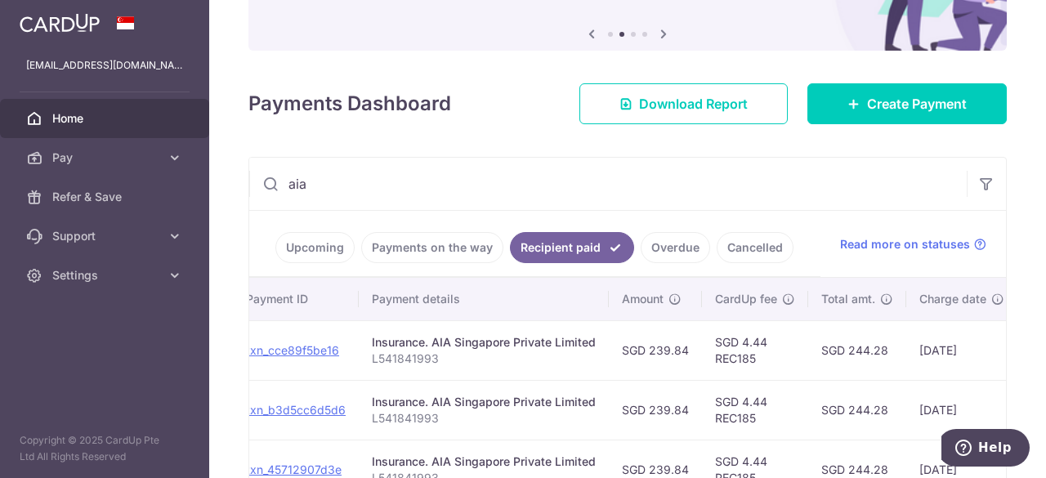
scroll to position [0, 0]
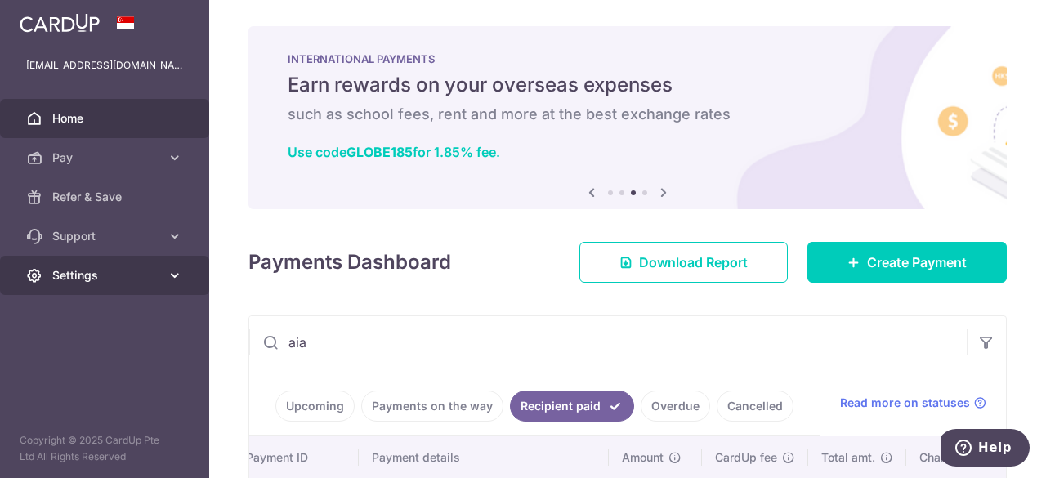
type input "aia"
click at [183, 282] on link "Settings" at bounding box center [104, 275] width 209 height 39
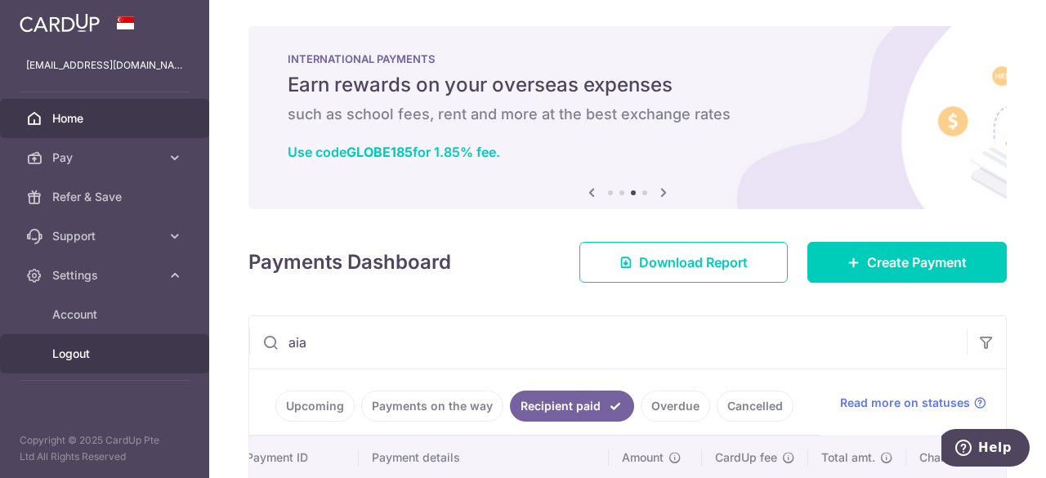
click at [69, 348] on span "Logout" at bounding box center [106, 354] width 108 height 16
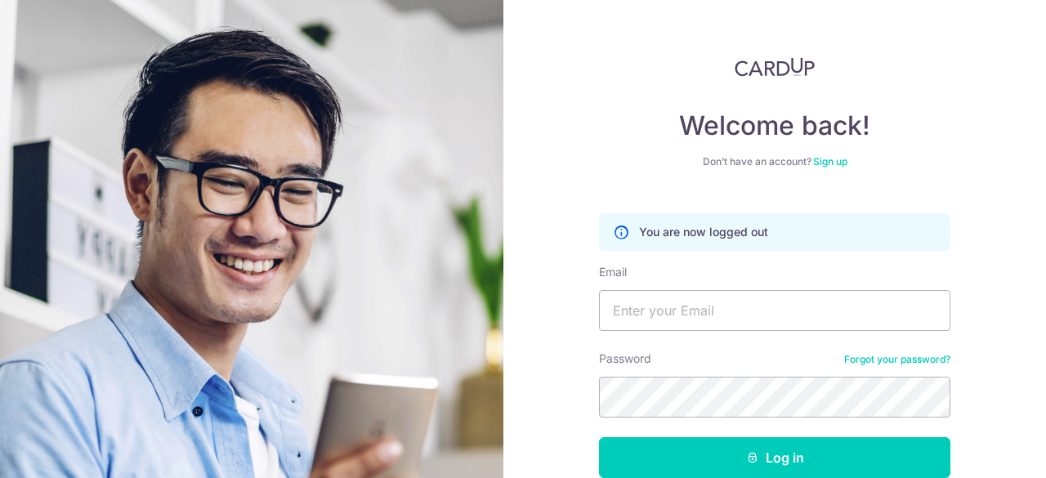
click at [116, 361] on img at bounding box center [252, 418] width 588 height 837
